Goal: Task Accomplishment & Management: Use online tool/utility

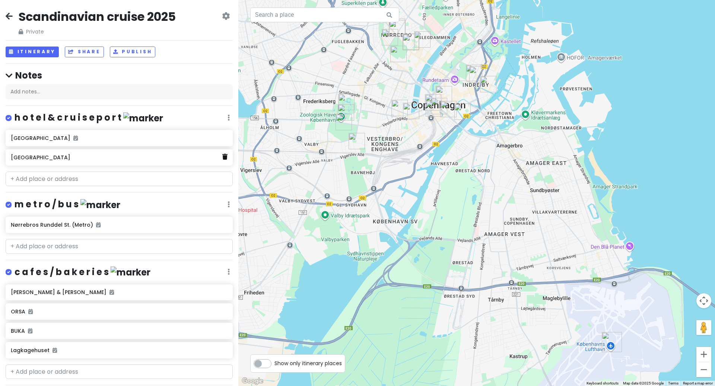
click at [226, 160] on icon at bounding box center [224, 157] width 5 height 6
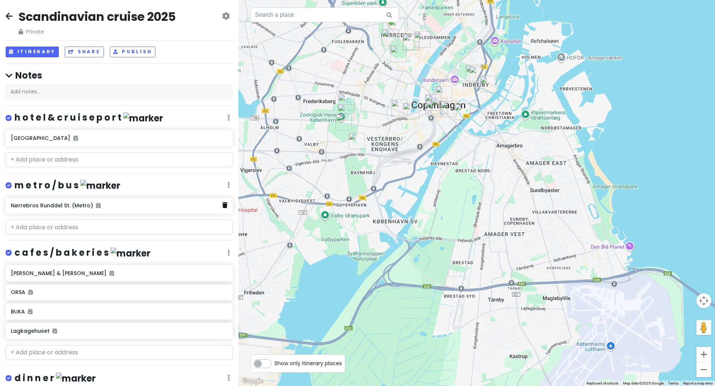
click at [226, 207] on icon at bounding box center [224, 205] width 5 height 6
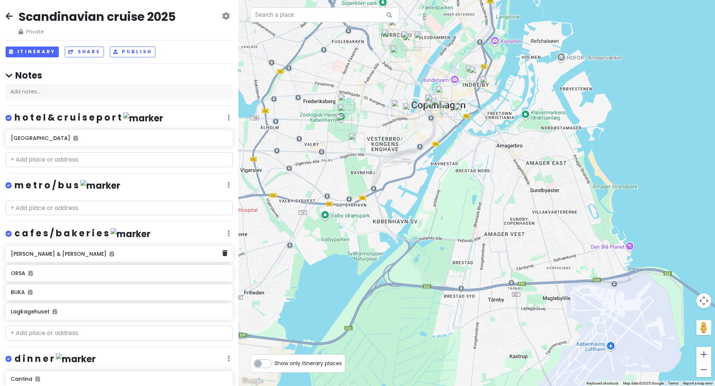
click at [228, 256] on div "Andersen & Maillard" at bounding box center [119, 254] width 227 height 16
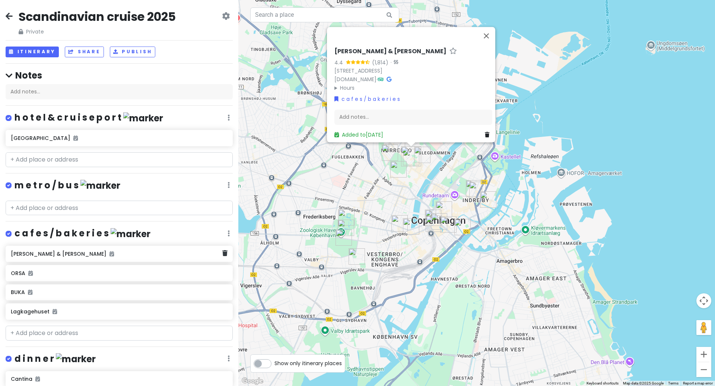
click at [228, 256] on div "Andersen & Maillard" at bounding box center [119, 254] width 227 height 16
click at [223, 251] on icon at bounding box center [224, 253] width 5 height 6
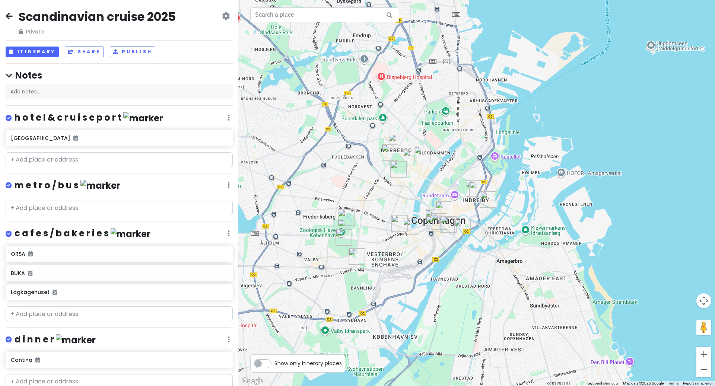
click at [223, 251] on h6 "ORSA" at bounding box center [119, 254] width 216 height 7
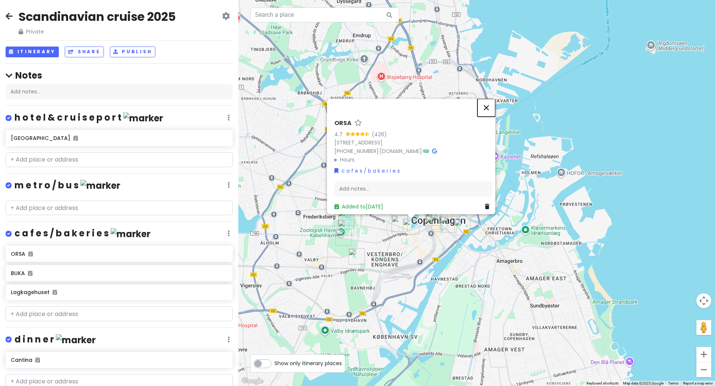
click at [491, 107] on button "Close" at bounding box center [486, 108] width 18 height 18
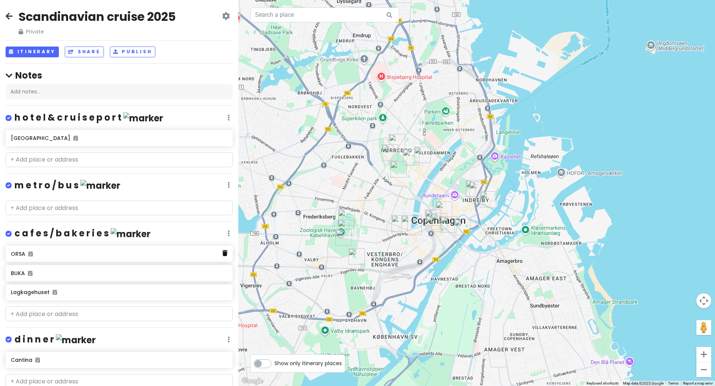
click at [223, 253] on icon at bounding box center [224, 253] width 5 height 6
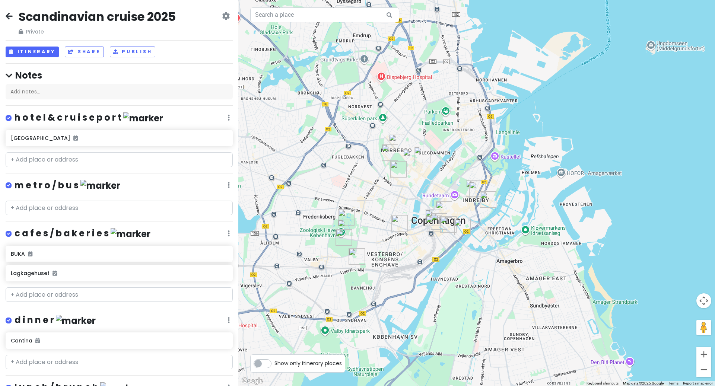
click at [224, 253] on h6 "BUKA" at bounding box center [119, 254] width 216 height 7
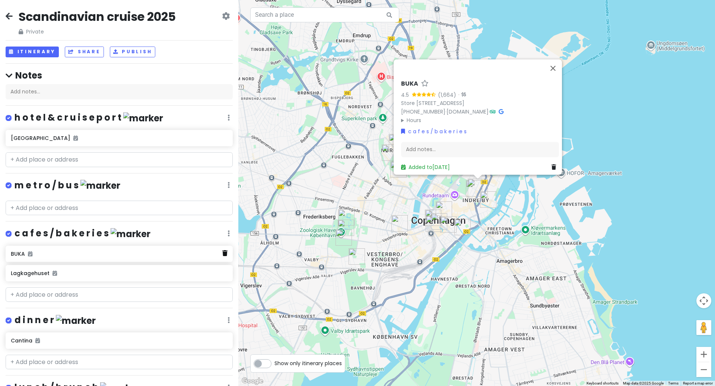
click at [225, 255] on icon at bounding box center [224, 253] width 5 height 6
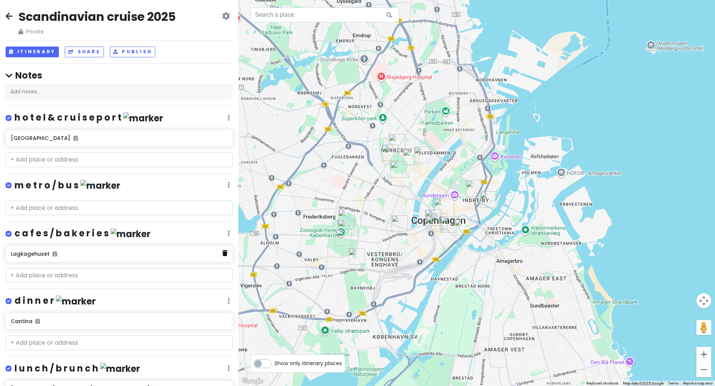
click at [223, 253] on icon at bounding box center [224, 253] width 5 height 6
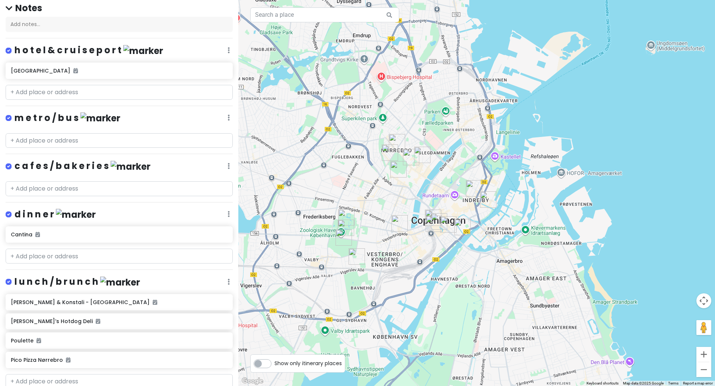
scroll to position [75, 0]
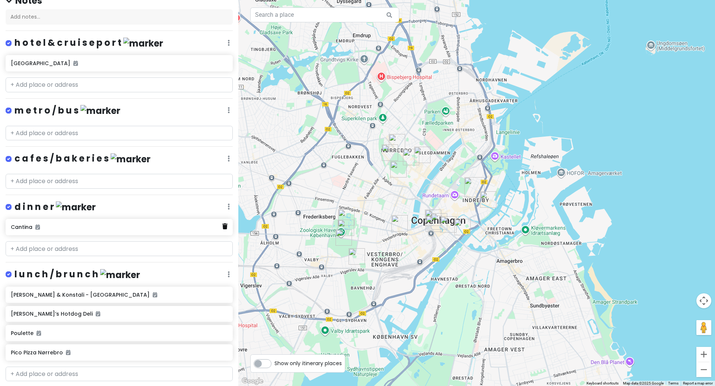
click at [224, 227] on icon at bounding box center [224, 226] width 5 height 6
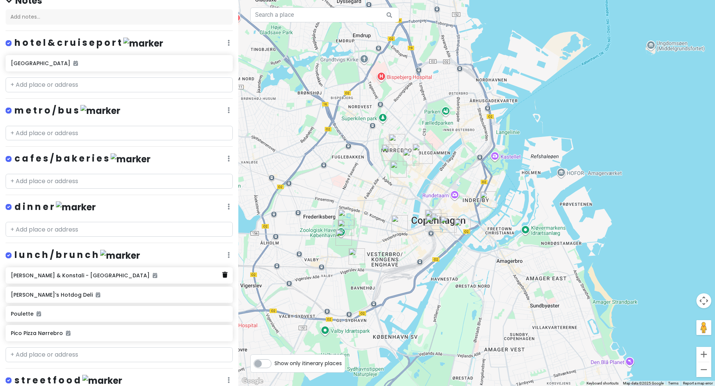
click at [224, 272] on icon at bounding box center [224, 275] width 5 height 6
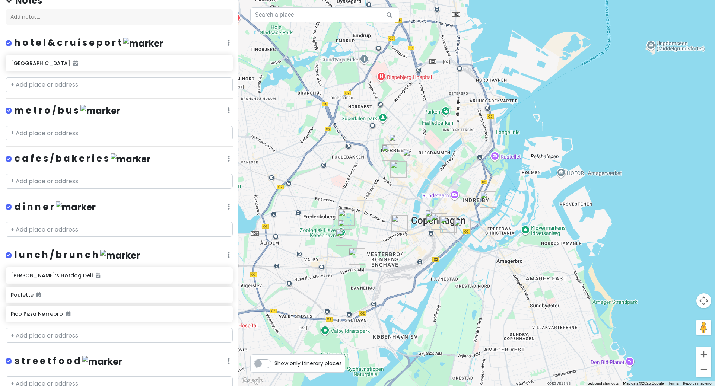
click at [224, 272] on h6 "John’s Hotdog Deli" at bounding box center [119, 275] width 216 height 7
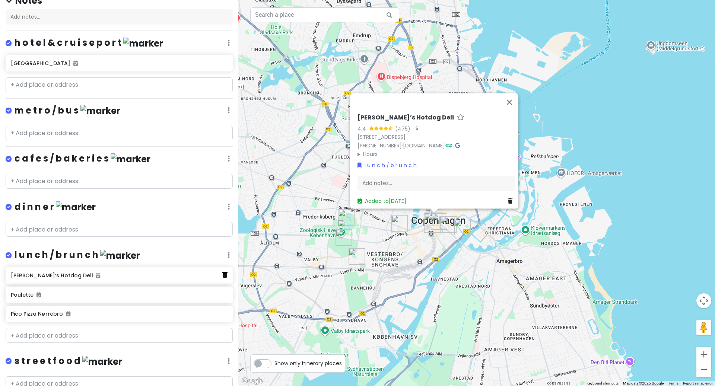
click at [223, 276] on link at bounding box center [224, 275] width 5 height 10
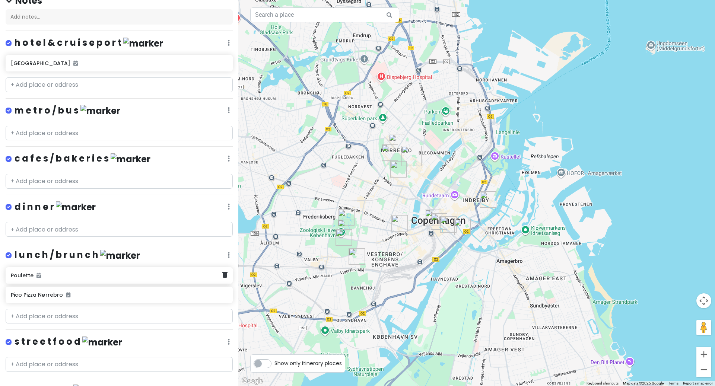
click at [222, 278] on div "Poulette" at bounding box center [119, 275] width 227 height 16
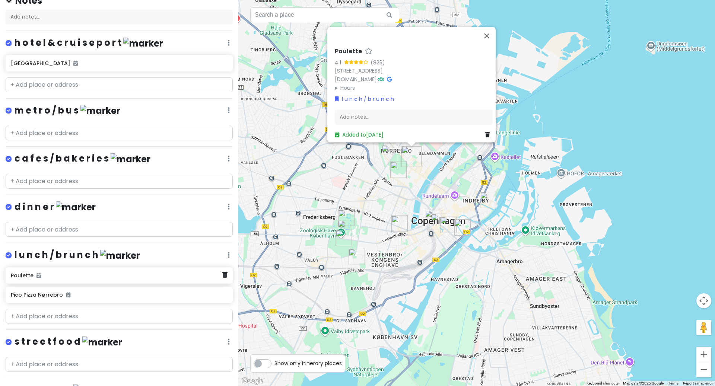
click at [223, 277] on link at bounding box center [224, 275] width 5 height 10
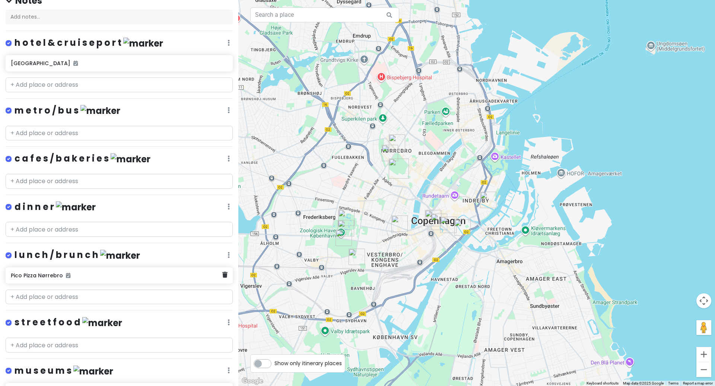
click at [220, 278] on div "Pico Pizza Nørrebro" at bounding box center [116, 275] width 211 height 10
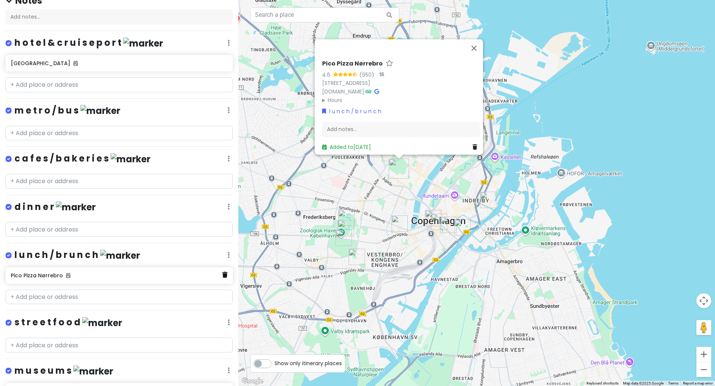
click at [225, 274] on icon at bounding box center [224, 275] width 5 height 6
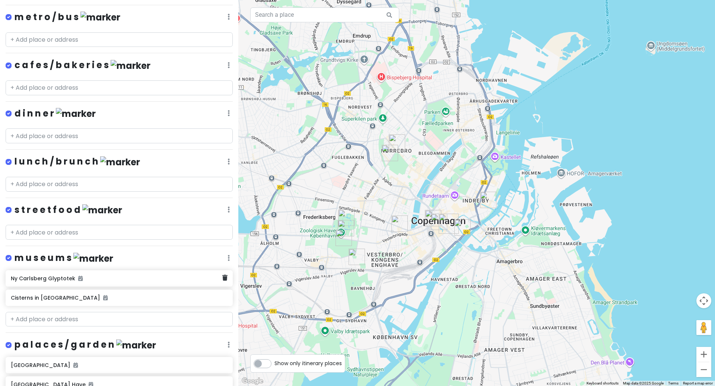
scroll to position [223, 0]
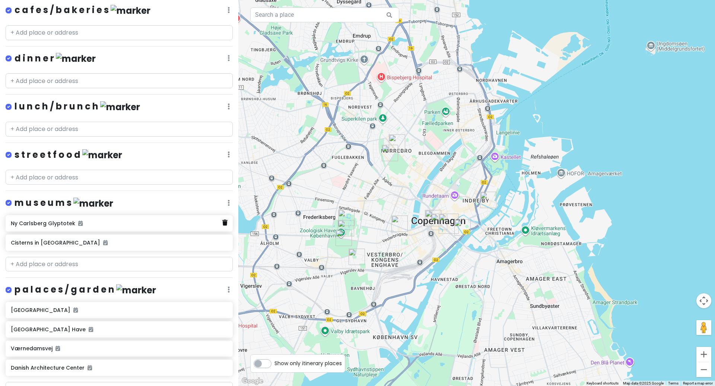
click at [227, 221] on icon at bounding box center [224, 223] width 5 height 6
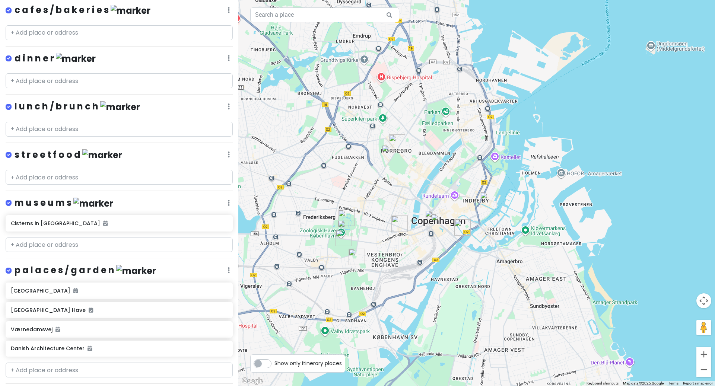
click at [227, 221] on h6 "Cisterns in Søndermarken" at bounding box center [119, 223] width 216 height 7
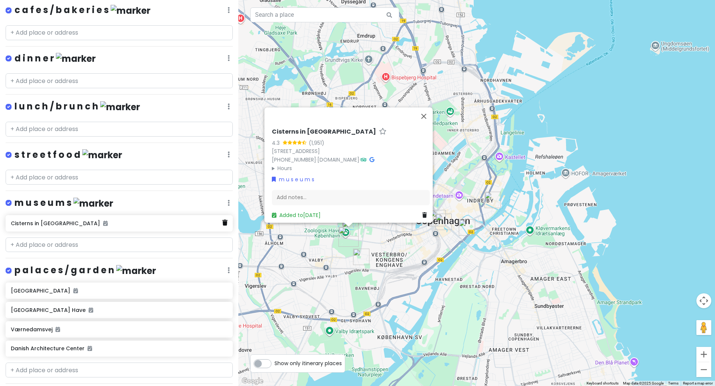
click at [225, 222] on icon at bounding box center [224, 223] width 5 height 6
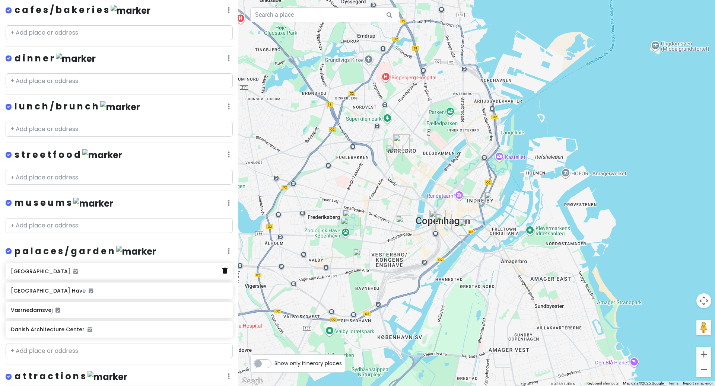
click at [222, 268] on icon at bounding box center [224, 271] width 5 height 6
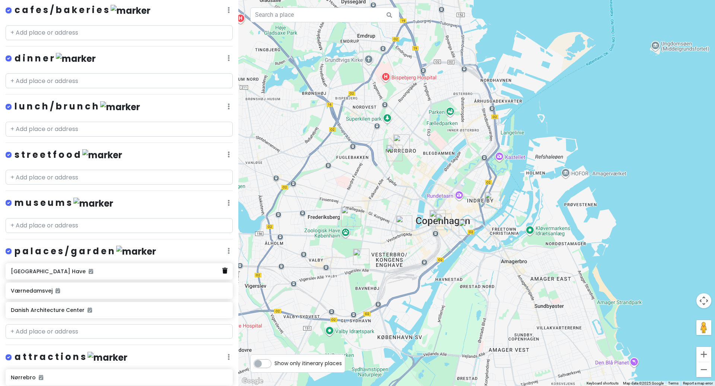
click at [223, 270] on icon at bounding box center [224, 271] width 5 height 6
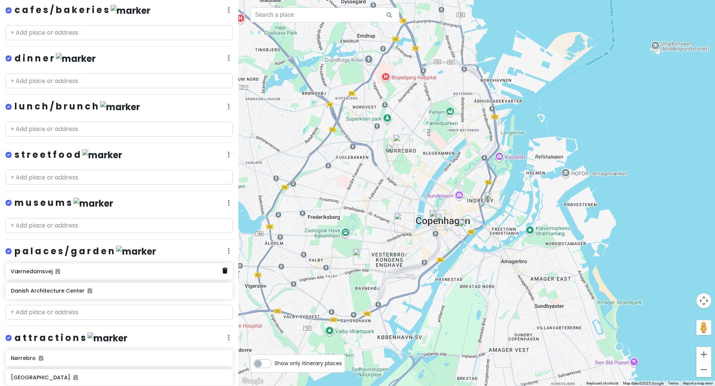
click at [224, 269] on icon at bounding box center [224, 271] width 5 height 6
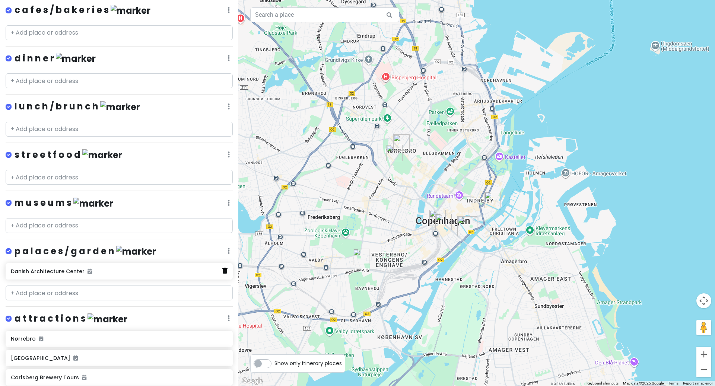
click at [224, 269] on icon at bounding box center [224, 271] width 5 height 6
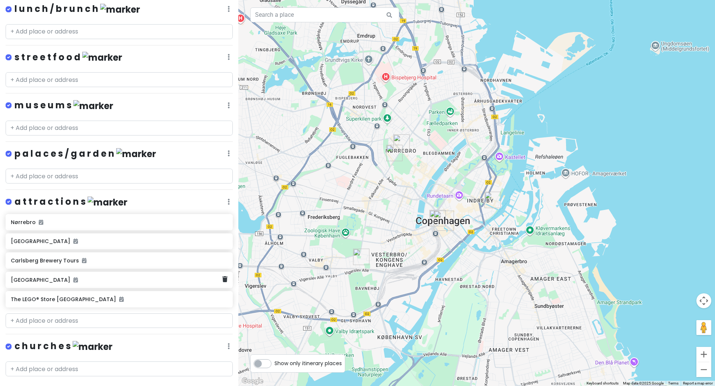
scroll to position [331, 0]
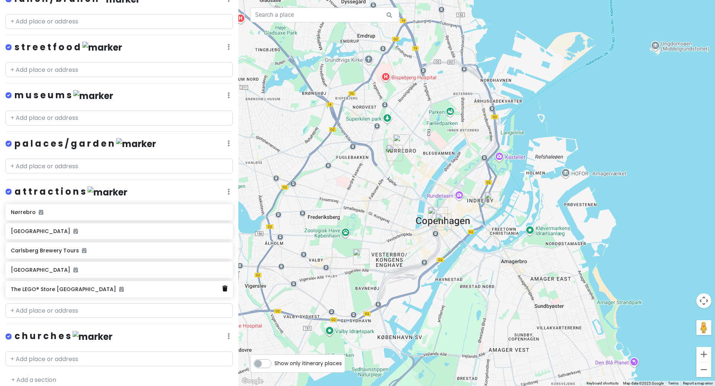
click at [224, 285] on icon at bounding box center [224, 288] width 5 height 6
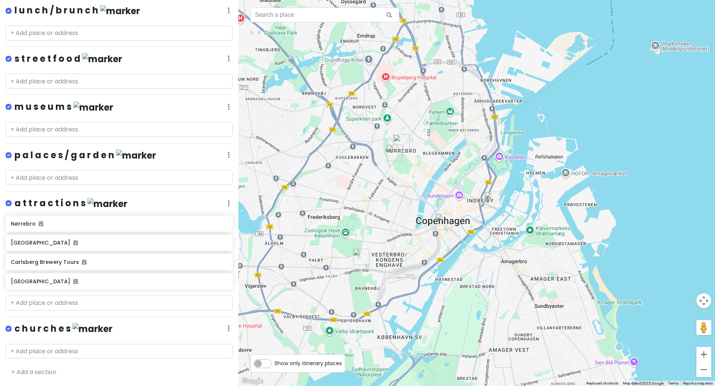
scroll to position [315, 0]
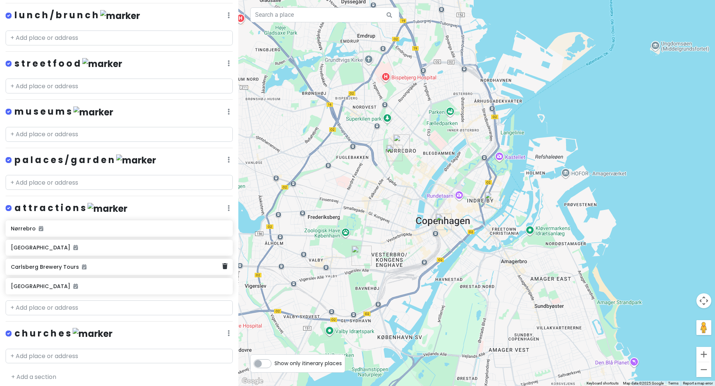
click at [221, 264] on h6 "Carlsberg Brewery Tours" at bounding box center [116, 267] width 211 height 7
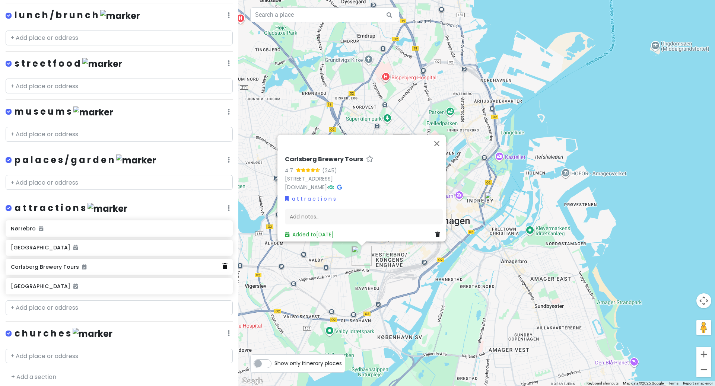
click at [224, 265] on icon at bounding box center [224, 266] width 5 height 6
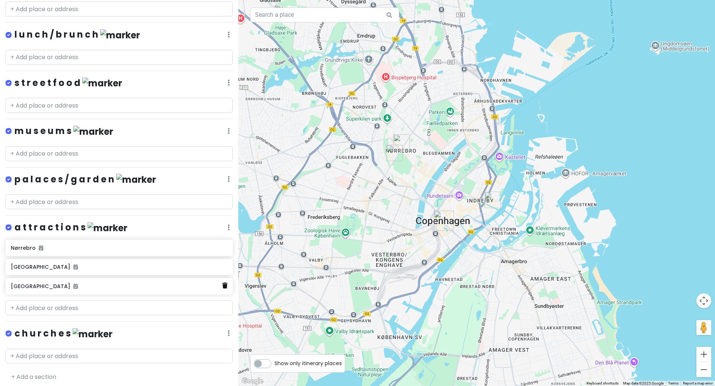
click at [223, 283] on icon at bounding box center [224, 286] width 5 height 6
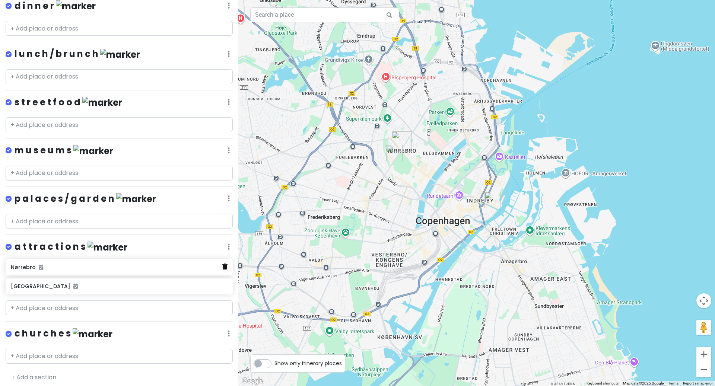
click at [222, 265] on icon at bounding box center [224, 267] width 5 height 6
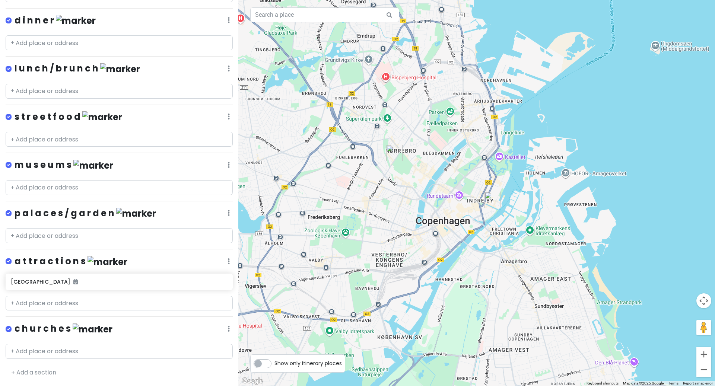
scroll to position [256, 0]
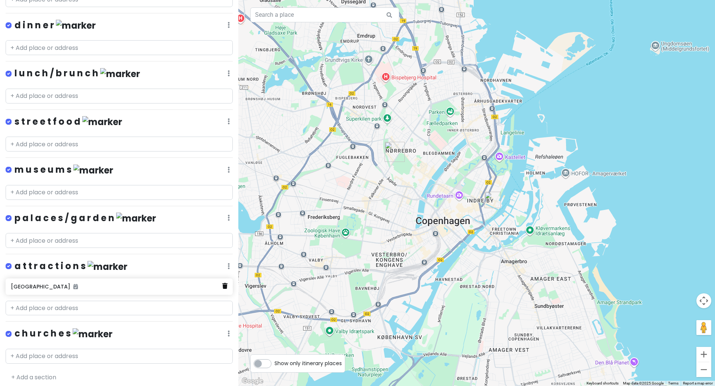
click at [224, 283] on icon at bounding box center [224, 286] width 5 height 6
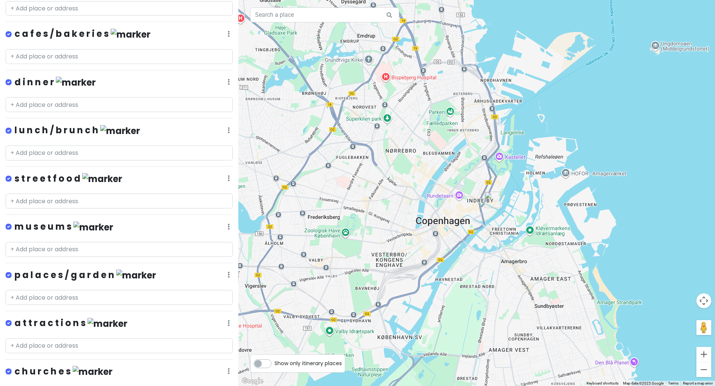
scroll to position [198, 0]
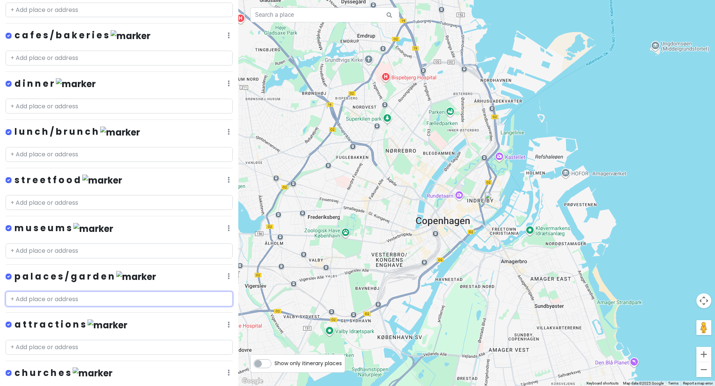
click at [65, 297] on input "text" at bounding box center [119, 298] width 227 height 15
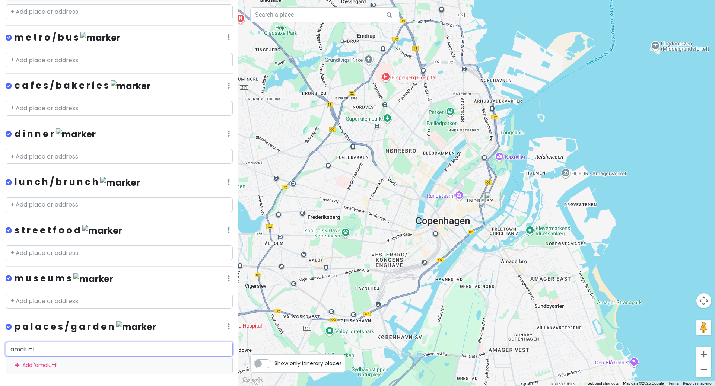
scroll to position [149, 0]
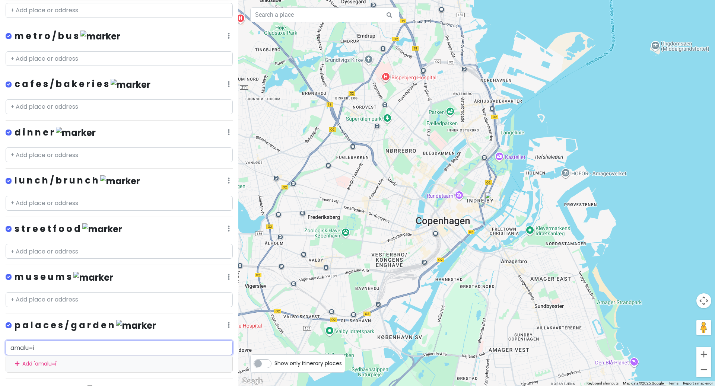
drag, startPoint x: 74, startPoint y: 345, endPoint x: 0, endPoint y: 342, distance: 73.8
click at [0, 342] on div "amalu=i Add ' amalu=i '" at bounding box center [119, 356] width 238 height 32
paste input "[GEOGRAPHIC_DATA]"
type input "[GEOGRAPHIC_DATA]"
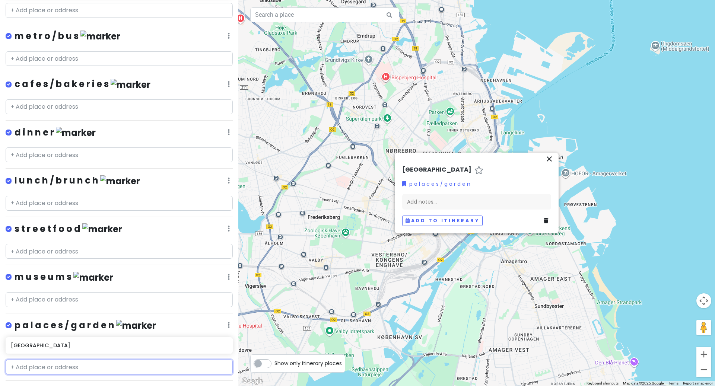
paste input "Gl. [STREET_ADDRESS]"
type input "Gl. [STREET_ADDRESS]"
click at [121, 379] on div "Add ' Gl. Hovedvagt, Kastellet 1, 2100 København, Denmark '" at bounding box center [119, 383] width 226 height 17
click at [550, 154] on icon "close" at bounding box center [549, 158] width 9 height 9
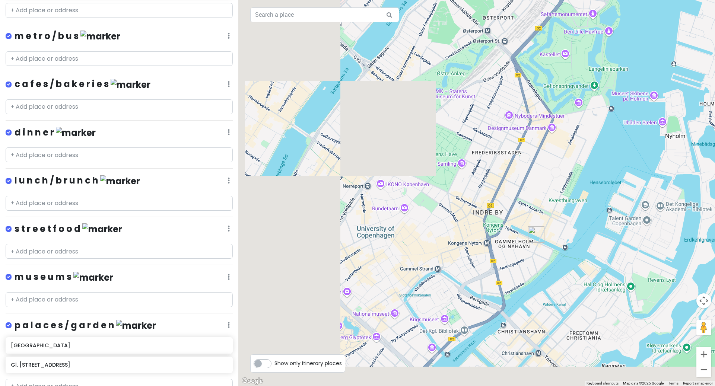
drag, startPoint x: 423, startPoint y: 251, endPoint x: 626, endPoint y: 163, distance: 221.2
click at [626, 163] on div at bounding box center [476, 193] width 476 height 386
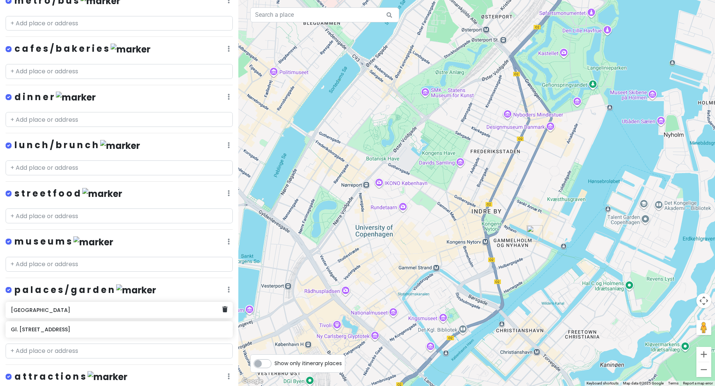
scroll to position [194, 0]
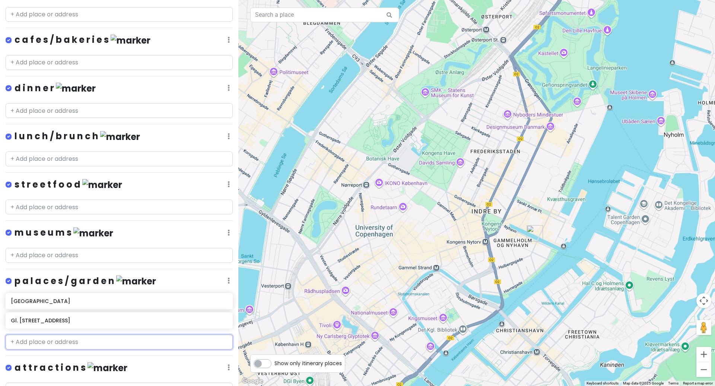
click at [68, 335] on input "text" at bounding box center [119, 342] width 227 height 15
paste input "Kastellet"
type input "Kastell"
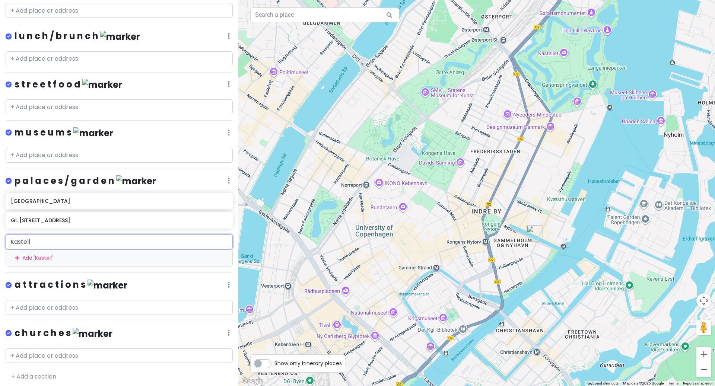
scroll to position [293, 0]
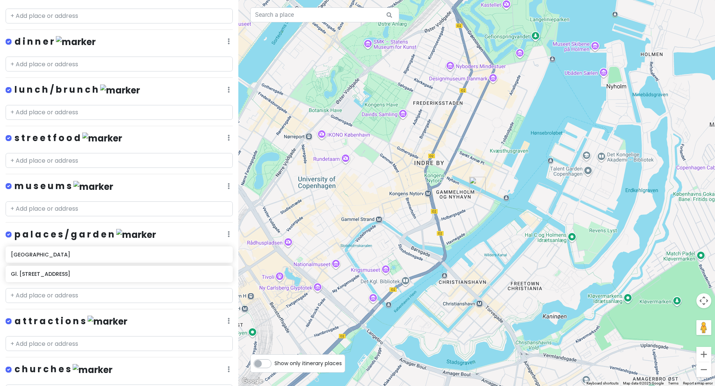
scroll to position [252, 0]
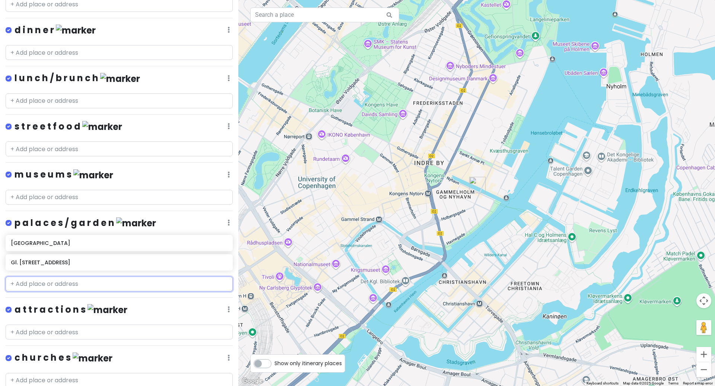
click at [76, 282] on input "text" at bounding box center [119, 284] width 227 height 15
paste input "Kastellet"
type input "Kastellet"
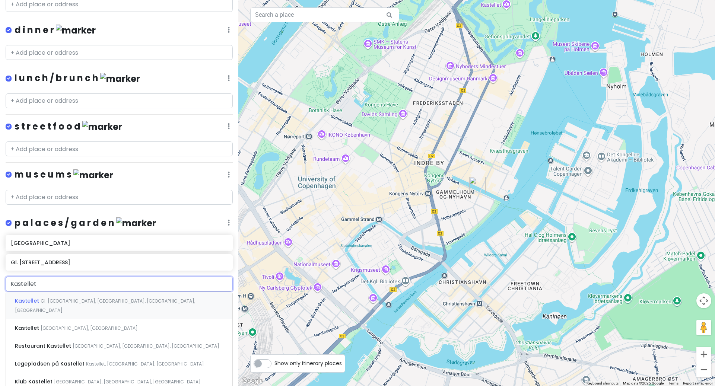
click at [84, 298] on span "Gl. [GEOGRAPHIC_DATA], [GEOGRAPHIC_DATA], [GEOGRAPHIC_DATA], [GEOGRAPHIC_DATA]" at bounding box center [105, 306] width 180 height 16
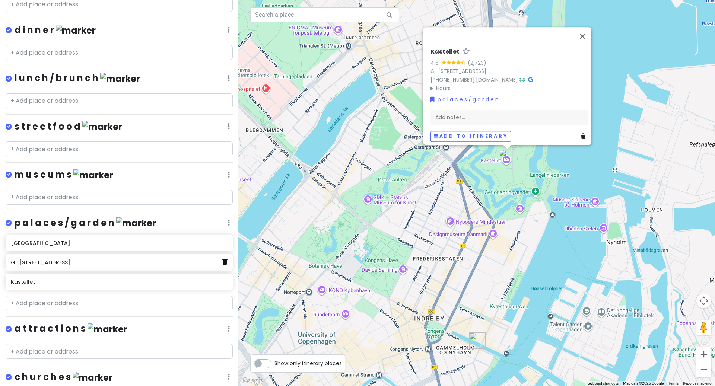
click at [223, 260] on icon at bounding box center [224, 262] width 5 height 6
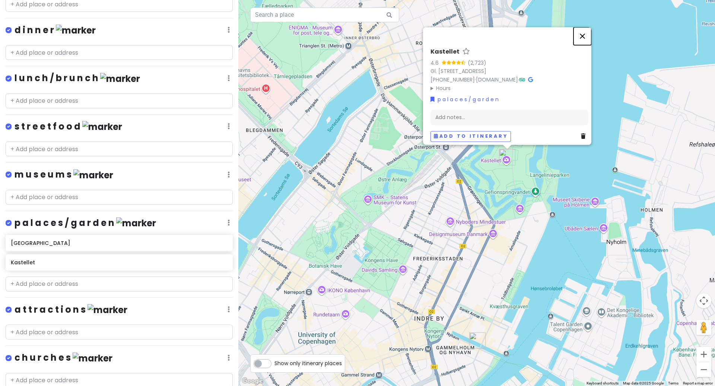
click at [585, 33] on button "Close" at bounding box center [582, 36] width 18 height 18
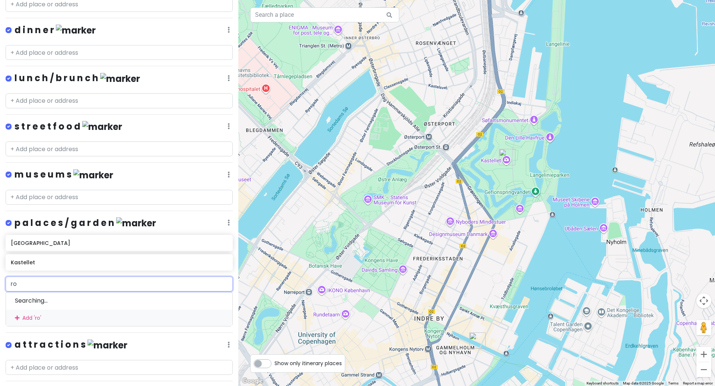
type input "ros"
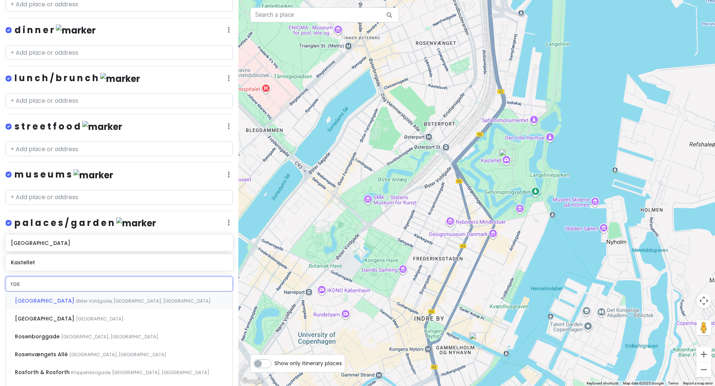
click at [111, 298] on span "Øster Voldgade, [GEOGRAPHIC_DATA], [GEOGRAPHIC_DATA]" at bounding box center [143, 301] width 135 height 6
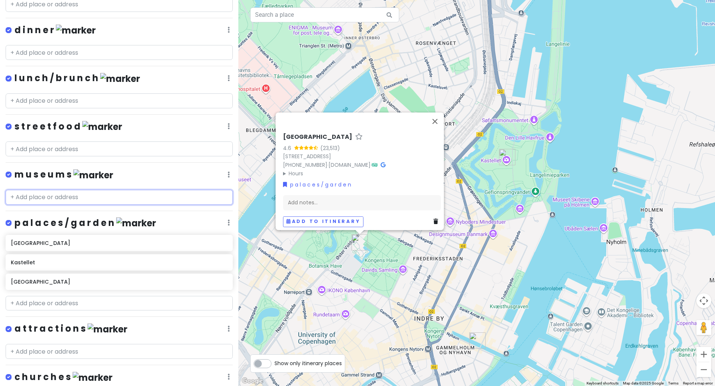
click at [46, 196] on input "text" at bounding box center [119, 197] width 227 height 15
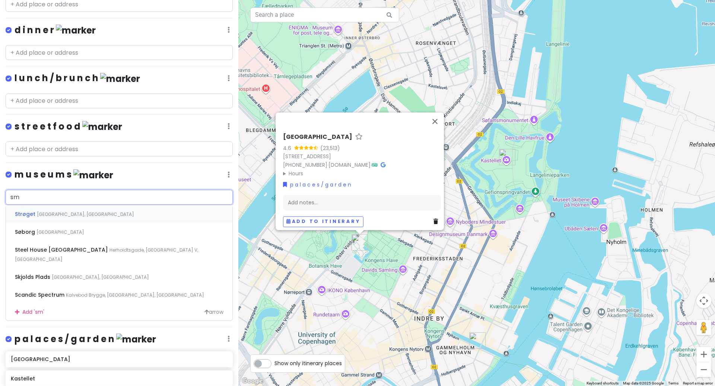
type input "smk"
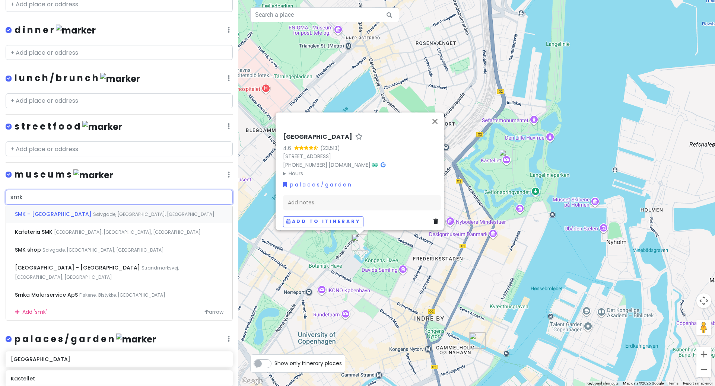
click at [93, 212] on span "SMK – [GEOGRAPHIC_DATA]" at bounding box center [54, 213] width 78 height 7
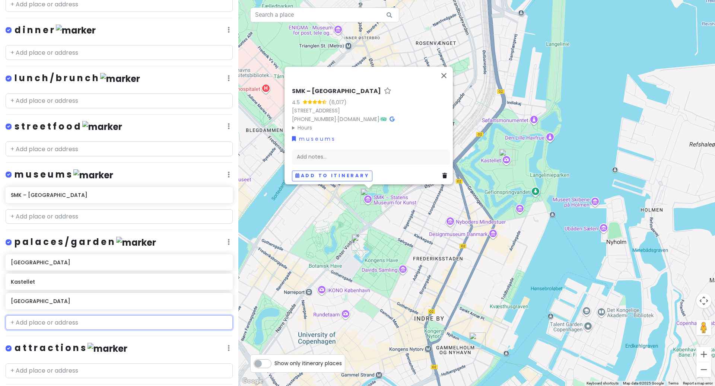
click at [74, 316] on input "text" at bounding box center [119, 322] width 227 height 15
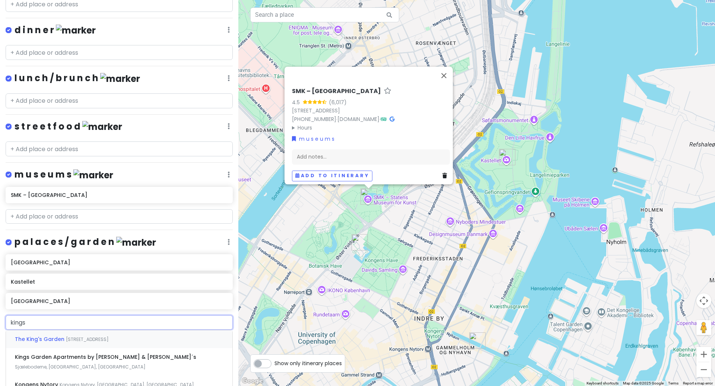
type input "kings g"
click at [83, 338] on span "[STREET_ADDRESS]" at bounding box center [87, 339] width 43 height 6
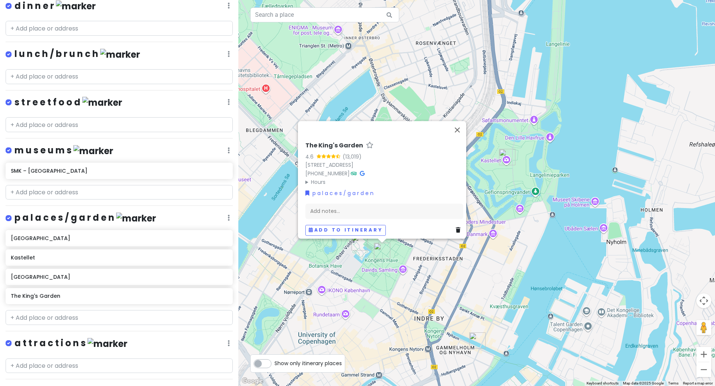
scroll to position [334, 0]
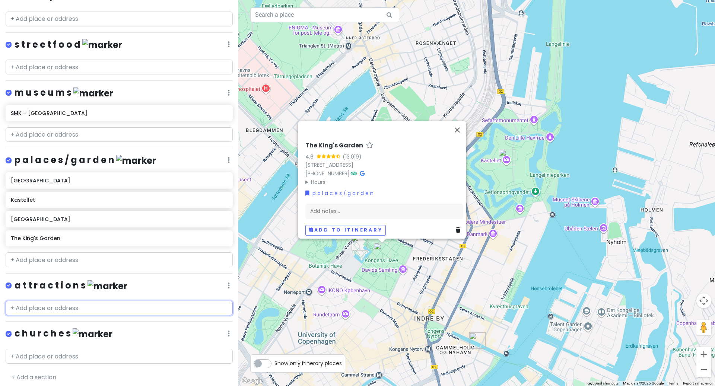
click at [38, 307] on input "text" at bounding box center [119, 308] width 227 height 15
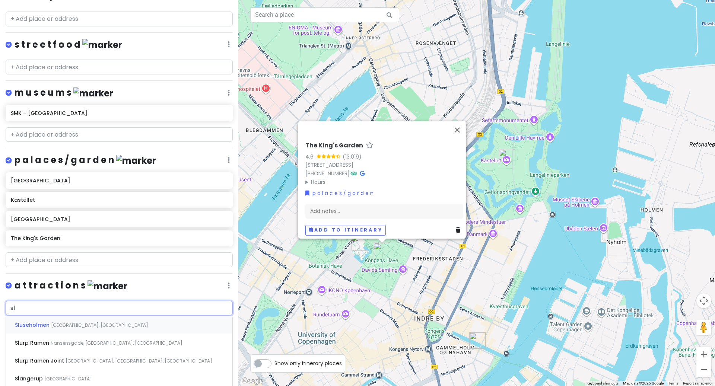
type input "s"
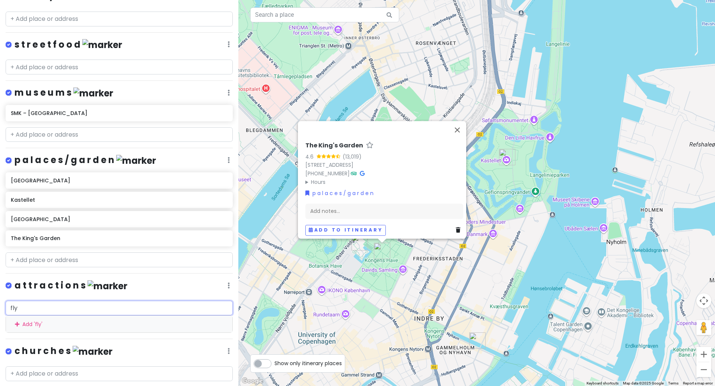
click at [65, 304] on input "fly" at bounding box center [119, 308] width 227 height 15
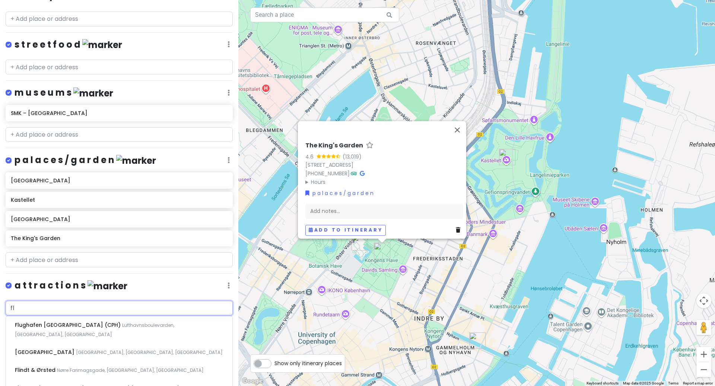
type input "fly"
click at [71, 322] on span "Flying Tiger Copenhagen" at bounding box center [49, 324] width 69 height 7
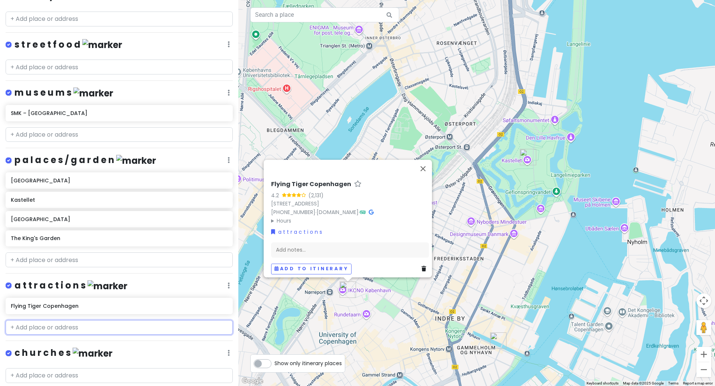
click at [43, 325] on input "text" at bounding box center [119, 327] width 227 height 15
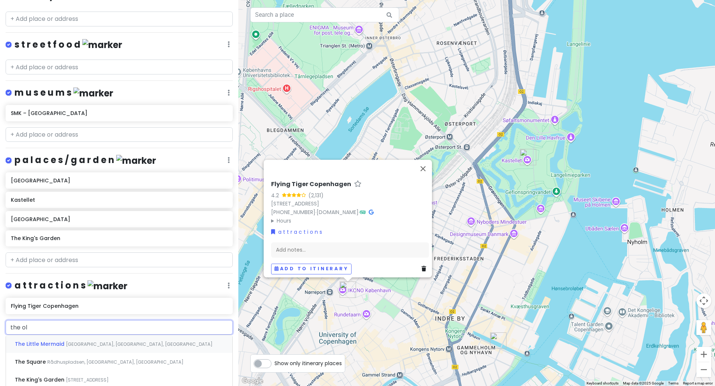
type input "the old"
click at [69, 353] on div "The [GEOGRAPHIC_DATA] in [GEOGRAPHIC_DATA], [GEOGRAPHIC_DATA], [GEOGRAPHIC_DATA]" at bounding box center [119, 367] width 226 height 28
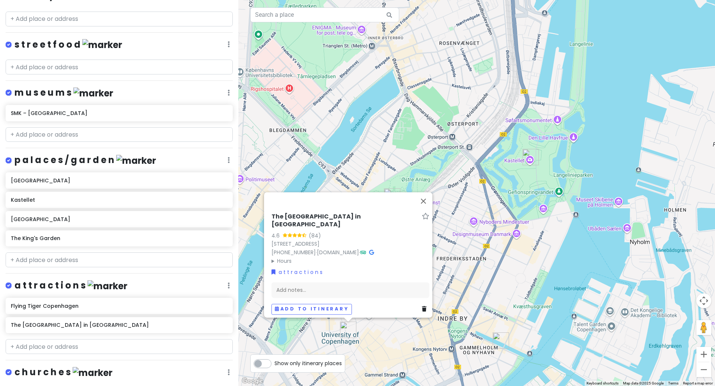
scroll to position [252, 0]
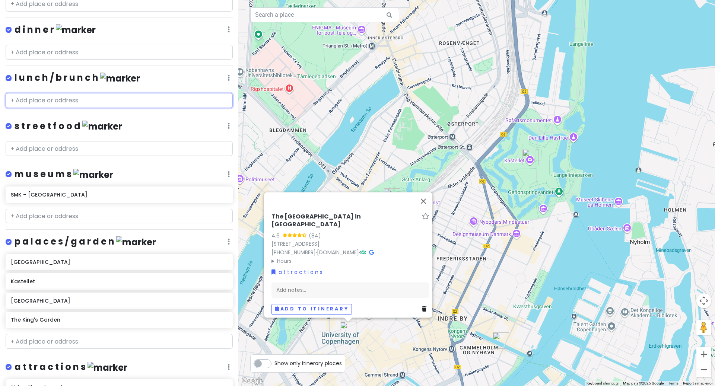
click at [104, 96] on input "text" at bounding box center [119, 100] width 227 height 15
paste input "[PERSON_NAME] 1921, [PERSON_NAME] Gade 19-21,"
type input "[PERSON_NAME] 1921, [PERSON_NAME] Gade 19-21,"
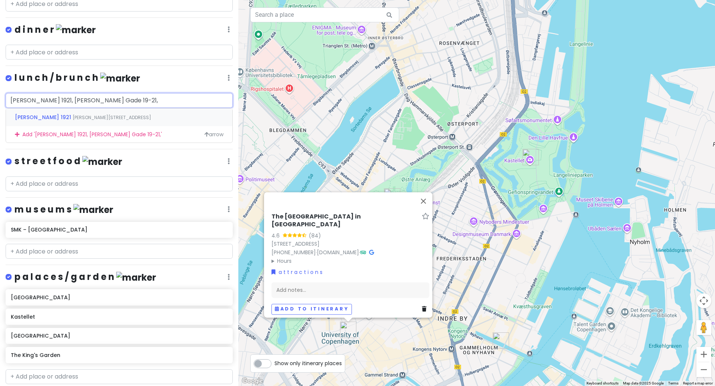
click at [105, 111] on div "[PERSON_NAME] 1921 Niels [STREET_ADDRESS]" at bounding box center [119, 117] width 226 height 18
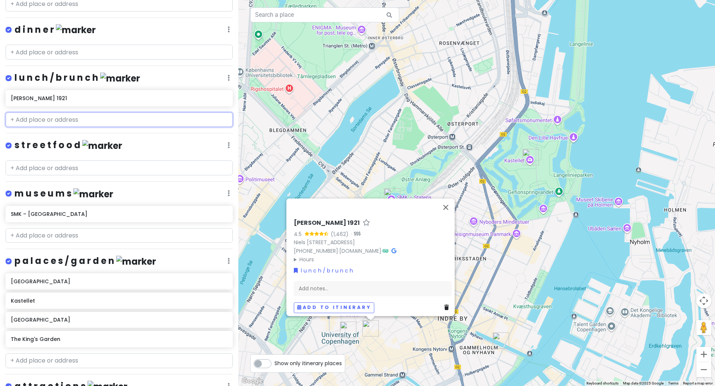
click at [71, 119] on input "text" at bounding box center [119, 119] width 227 height 15
paste input "Skt. [PERSON_NAME], [STREET_ADDRESS][PERSON_NAME]"
type input "Skt. [PERSON_NAME], [STREET_ADDRESS][PERSON_NAME]"
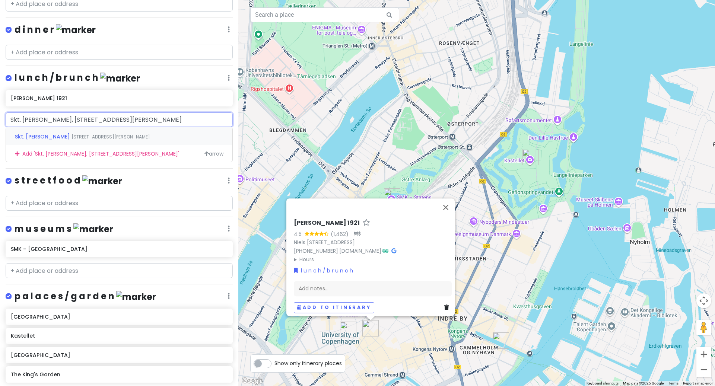
click at [71, 134] on span "[STREET_ADDRESS][PERSON_NAME]" at bounding box center [110, 137] width 79 height 6
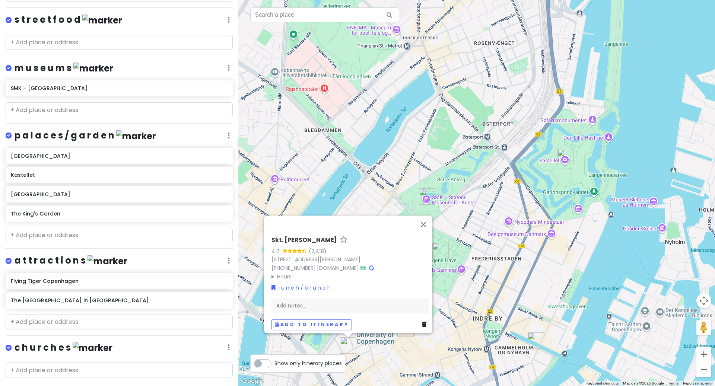
scroll to position [395, 0]
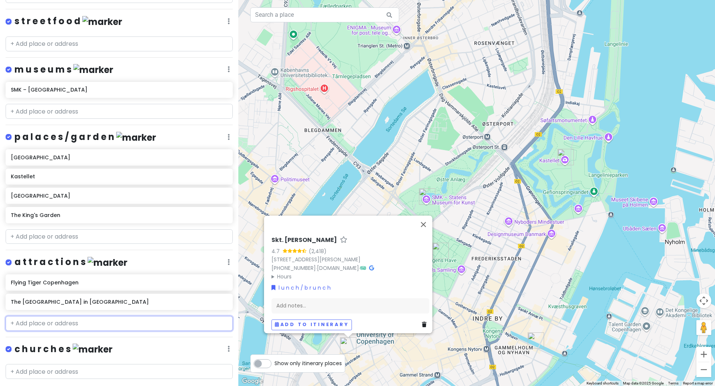
click at [67, 318] on input "text" at bounding box center [119, 323] width 227 height 15
paste input "Rådhuspladsen"
type input "Rådhuspladsen"
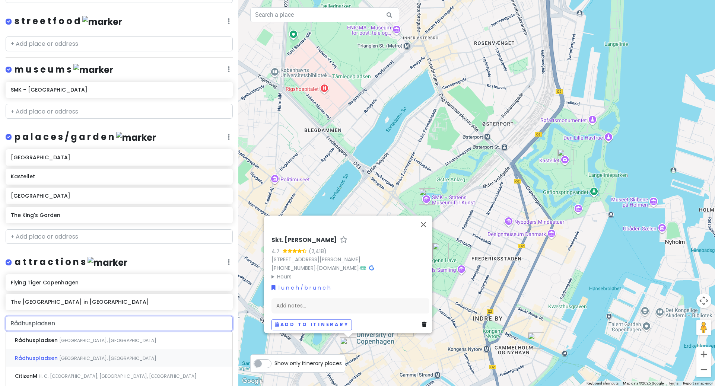
click at [70, 349] on div "[GEOGRAPHIC_DATA], [GEOGRAPHIC_DATA]" at bounding box center [119, 358] width 226 height 18
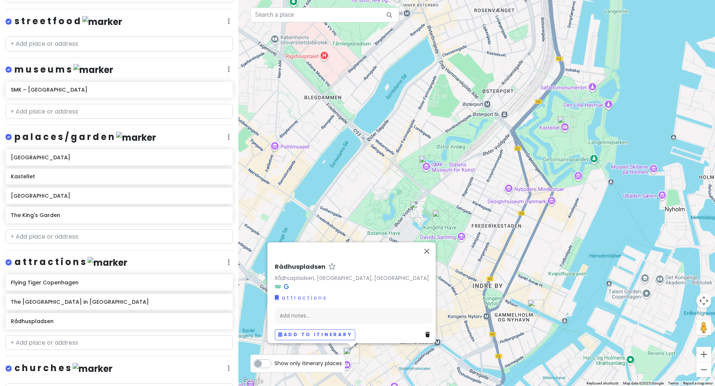
scroll to position [430, 0]
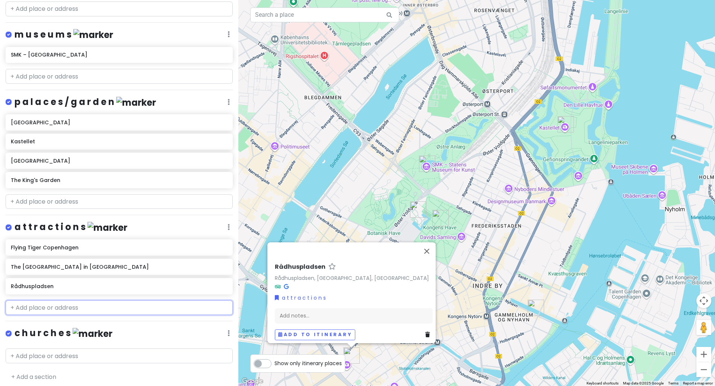
click at [59, 300] on input "text" at bounding box center [119, 307] width 227 height 15
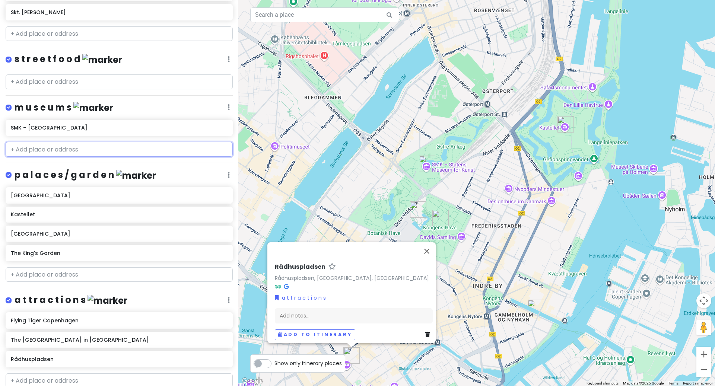
click at [55, 147] on input "text" at bounding box center [119, 149] width 227 height 15
paste input "Ny Carlsberg Glyptotek"
type input "Ny Carlsberg Glyptotek"
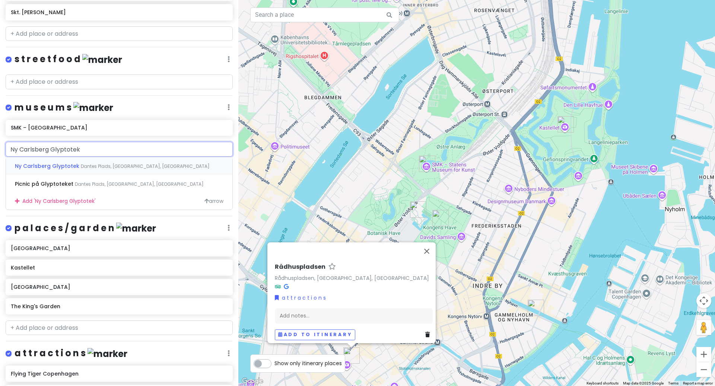
click at [77, 167] on div "Ny Carlsberg Glyptotek [PERSON_NAME] Plads, [GEOGRAPHIC_DATA], [GEOGRAPHIC_DATA]" at bounding box center [119, 166] width 226 height 18
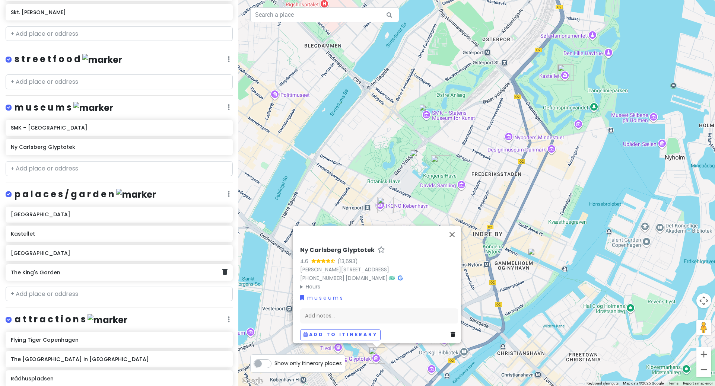
scroll to position [449, 0]
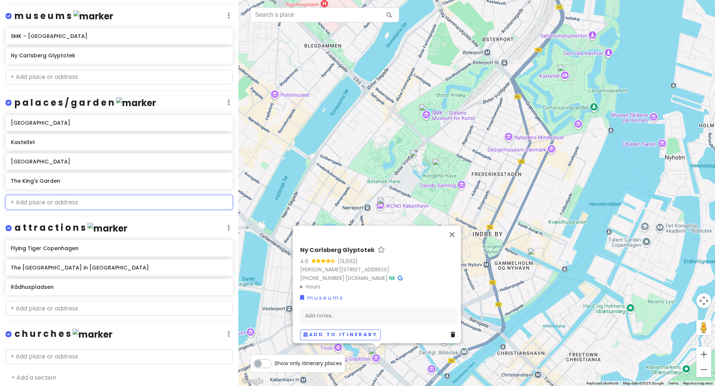
click at [111, 202] on input "text" at bounding box center [119, 202] width 227 height 15
paste input "[GEOGRAPHIC_DATA], Prins [PERSON_NAME]"
type input "[GEOGRAPHIC_DATA], Prins [PERSON_NAME]"
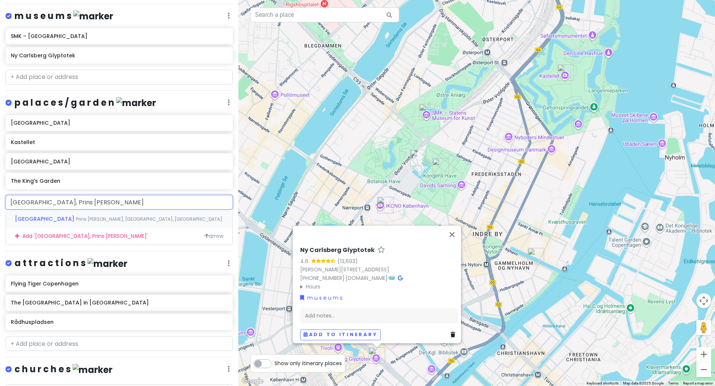
click at [117, 219] on div "[GEOGRAPHIC_DATA] [GEOGRAPHIC_DATA][PERSON_NAME], [GEOGRAPHIC_DATA], [GEOGRAPHI…" at bounding box center [119, 219] width 226 height 18
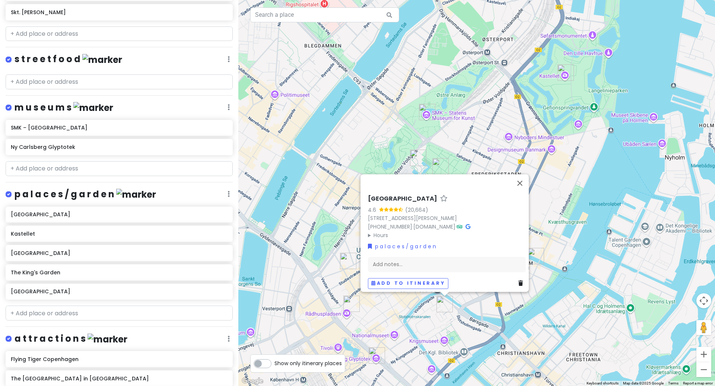
scroll to position [0, 0]
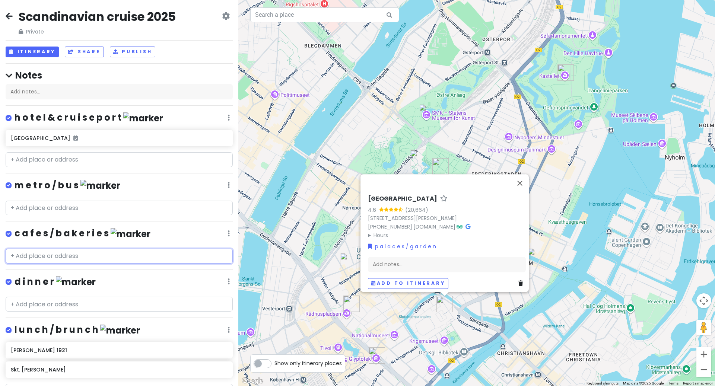
click at [60, 254] on input "text" at bounding box center [119, 256] width 227 height 15
paste input "Bastard Café, Rådhusstræde"
type input "Bastard Café, Rådhusstræde"
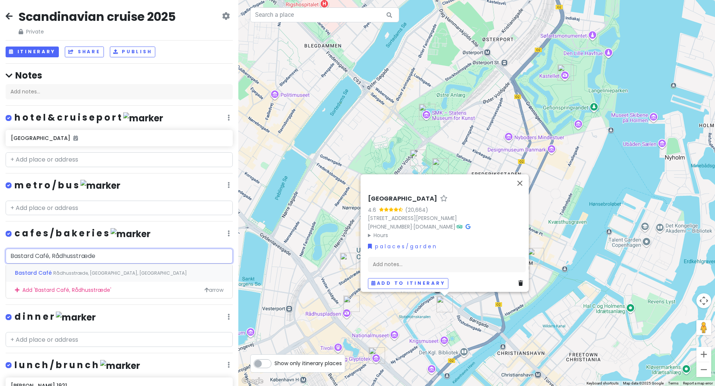
click at [73, 275] on span "Rådhusstræde, [GEOGRAPHIC_DATA], [GEOGRAPHIC_DATA]" at bounding box center [120, 273] width 134 height 6
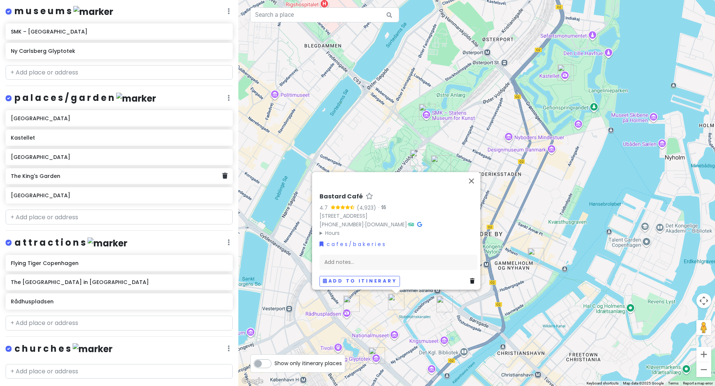
scroll to position [488, 0]
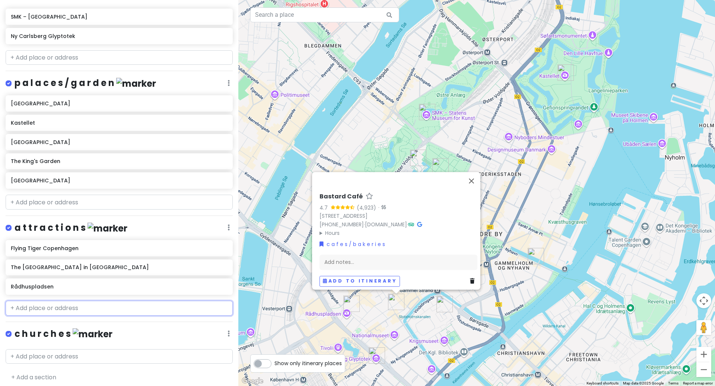
click at [63, 301] on input "text" at bounding box center [119, 308] width 227 height 15
paste input "Normal"
type input "Normal"
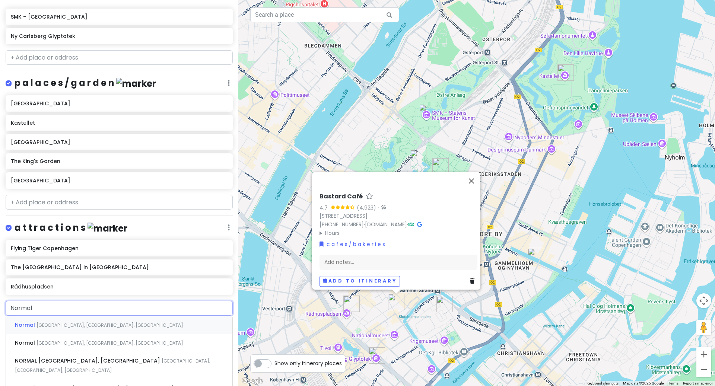
click at [63, 322] on span "[GEOGRAPHIC_DATA], [GEOGRAPHIC_DATA], [GEOGRAPHIC_DATA]" at bounding box center [109, 325] width 147 height 6
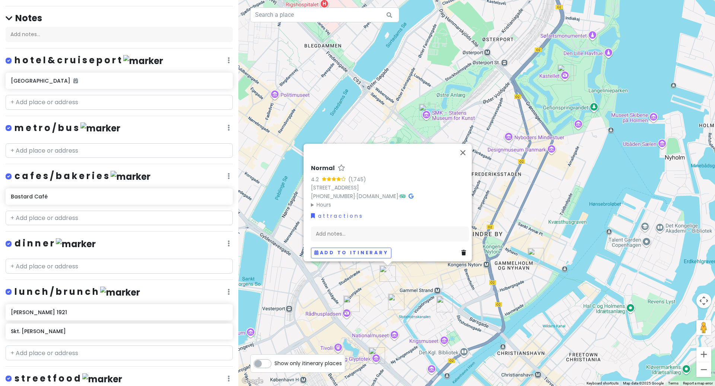
scroll to position [77, 0]
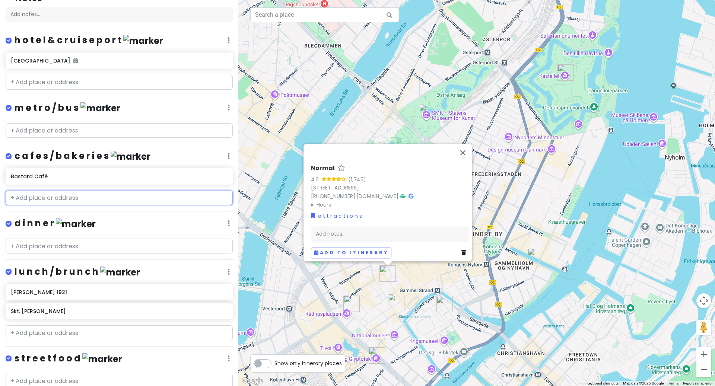
click at [84, 193] on input "text" at bounding box center [119, 198] width 227 height 15
paste input "Hart"
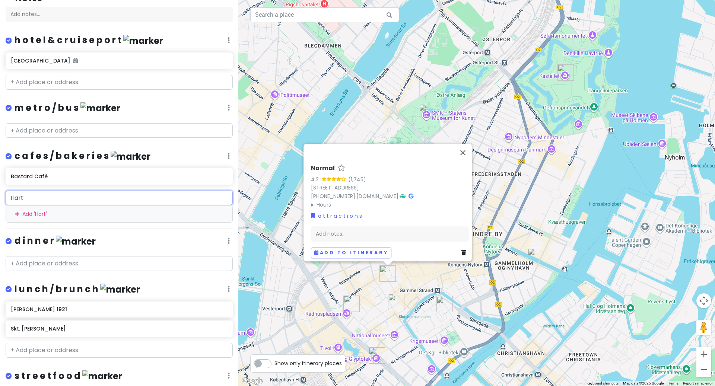
type input "Har"
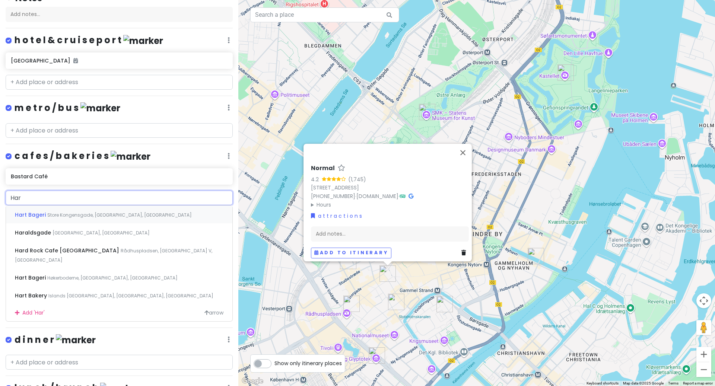
click at [96, 215] on span "Store Kongensgade, [GEOGRAPHIC_DATA], [GEOGRAPHIC_DATA]" at bounding box center [119, 215] width 144 height 6
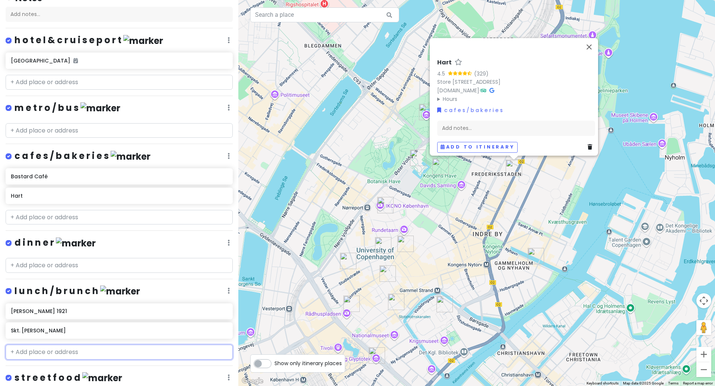
click at [21, 346] on input "text" at bounding box center [119, 352] width 227 height 15
paste input "Hello Pasta, [STREET_ADDRESS]"
type input "Hello Pasta, [STREET_ADDRESS]"
click at [38, 368] on span "Hello Pasta" at bounding box center [31, 368] width 32 height 7
